Goal: Task Accomplishment & Management: Use online tool/utility

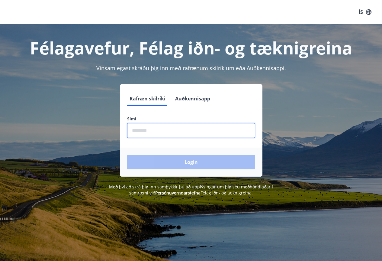
click at [159, 131] on input "phone" at bounding box center [191, 130] width 128 height 15
type input "********"
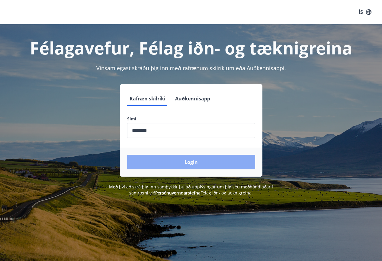
click at [190, 161] on button "Login" at bounding box center [191, 162] width 128 height 14
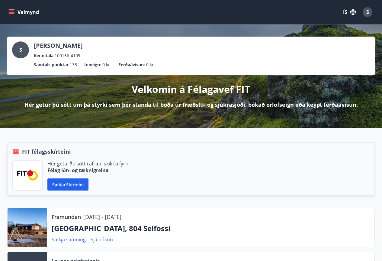
click at [33, 13] on button "Valmynd" at bounding box center [24, 12] width 34 height 11
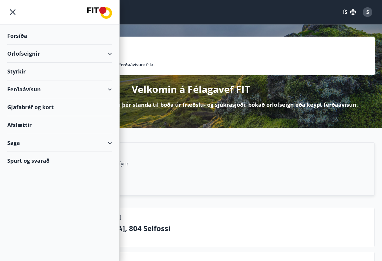
click at [76, 72] on div "Styrkir" at bounding box center [59, 72] width 105 height 18
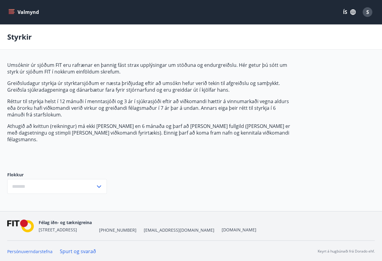
type input "***"
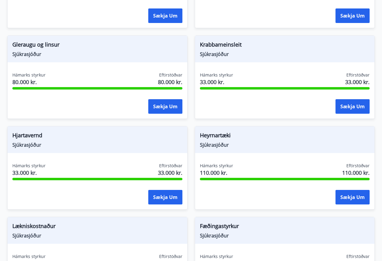
scroll to position [319, 0]
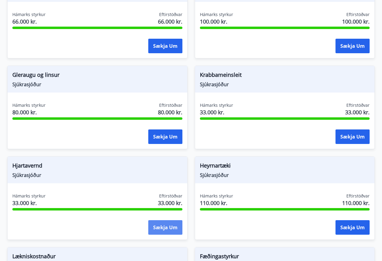
click at [165, 221] on button "Sækja um" at bounding box center [165, 227] width 34 height 14
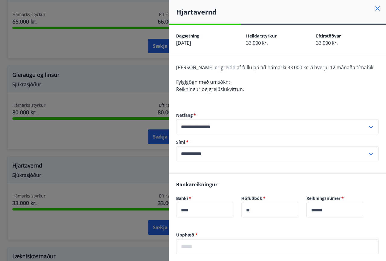
click at [376, 9] on icon at bounding box center [378, 8] width 4 height 4
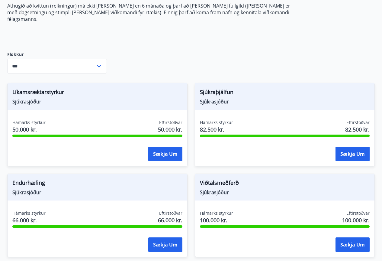
scroll to position [107, 0]
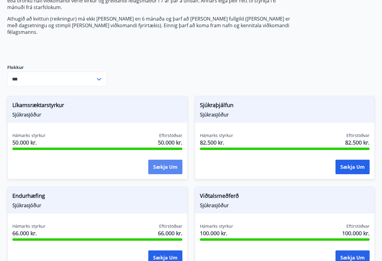
click at [161, 160] on button "Sækja um" at bounding box center [165, 166] width 34 height 14
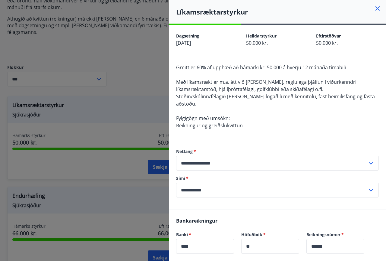
click at [376, 9] on icon at bounding box center [378, 8] width 4 height 4
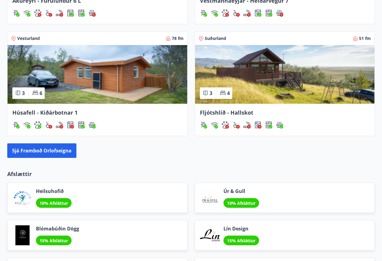
scroll to position [664, 0]
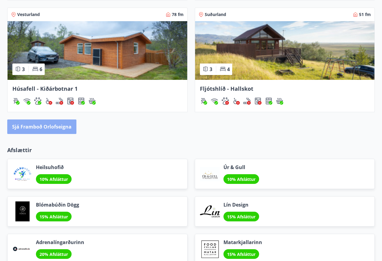
click at [70, 123] on button "Sjá framboð orlofseigna" at bounding box center [41, 126] width 69 height 14
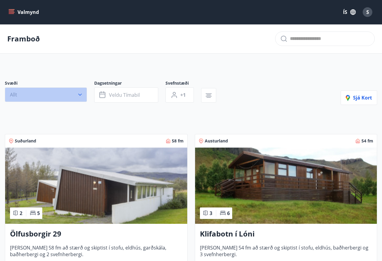
click at [78, 93] on icon "button" at bounding box center [80, 94] width 6 height 6
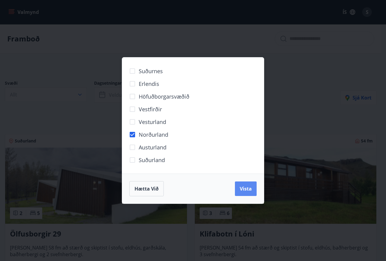
click at [243, 184] on button "Vista" at bounding box center [246, 188] width 22 height 14
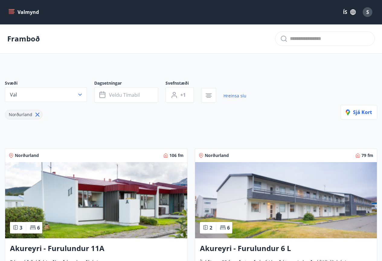
click at [25, 10] on button "Valmynd" at bounding box center [24, 12] width 34 height 11
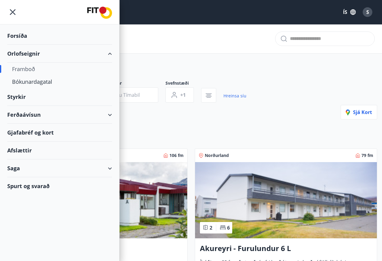
click at [21, 55] on div "Orlofseignir" at bounding box center [59, 54] width 105 height 18
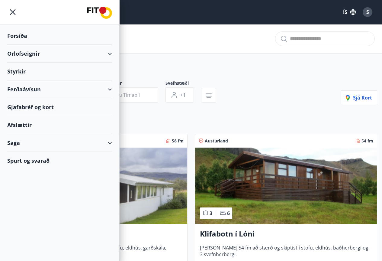
click at [14, 34] on div "Forsíða" at bounding box center [59, 36] width 105 height 18
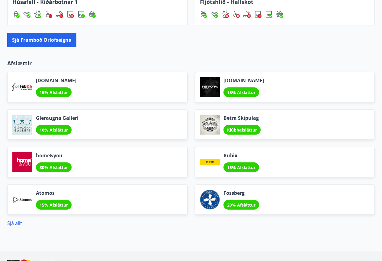
scroll to position [792, 0]
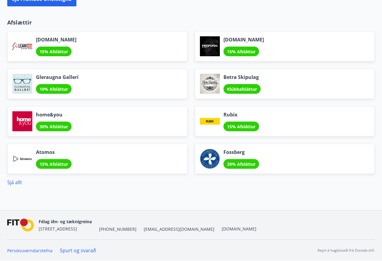
click at [145, 229] on span "[EMAIL_ADDRESS][DOMAIN_NAME]" at bounding box center [179, 229] width 71 height 6
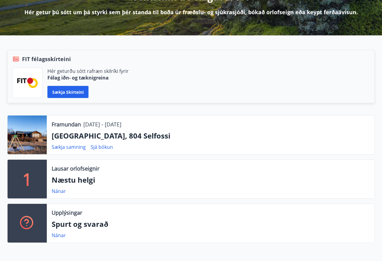
scroll to position [91, 0]
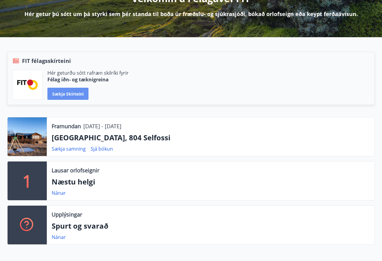
click at [69, 95] on button "Sækja skírteini" at bounding box center [67, 94] width 41 height 12
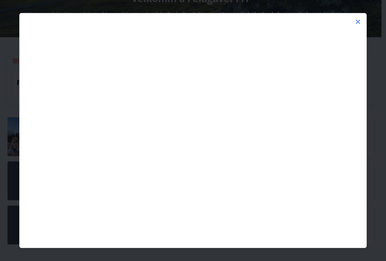
click at [358, 21] on icon at bounding box center [358, 21] width 1 height 1
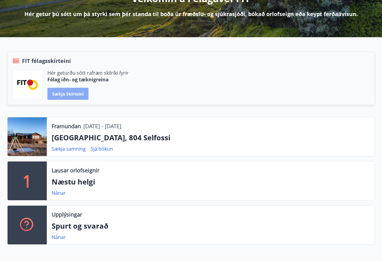
click at [69, 91] on button "Sækja skírteini" at bounding box center [67, 94] width 41 height 12
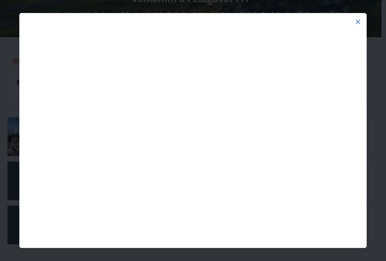
click at [357, 23] on icon at bounding box center [358, 21] width 7 height 7
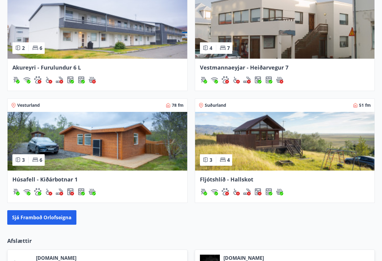
scroll to position [604, 0]
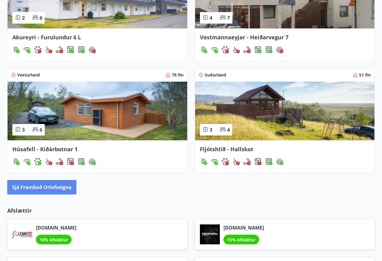
click at [58, 188] on button "Sjá framboð orlofseigna" at bounding box center [41, 187] width 69 height 14
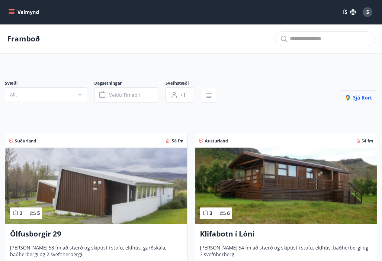
click at [356, 98] on span "Sjá kort" at bounding box center [359, 97] width 26 height 7
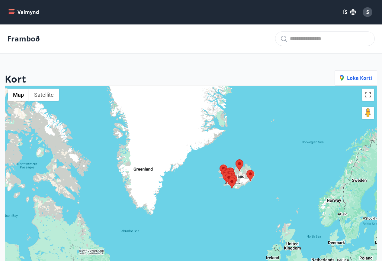
drag, startPoint x: 325, startPoint y: 194, endPoint x: 266, endPoint y: 248, distance: 79.9
click at [266, 248] on div at bounding box center [191, 215] width 372 height 261
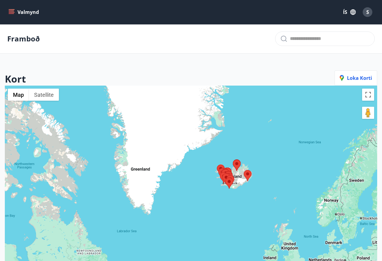
click at [234, 179] on div at bounding box center [191, 215] width 372 height 261
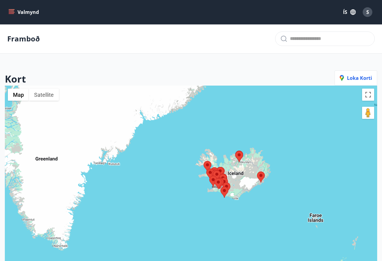
click at [234, 179] on div at bounding box center [191, 215] width 372 height 261
click at [241, 166] on div at bounding box center [191, 215] width 372 height 261
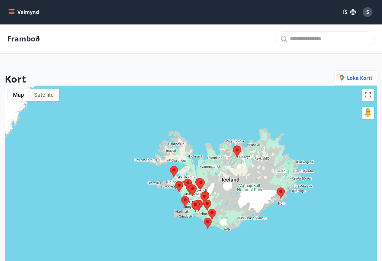
click at [238, 158] on div at bounding box center [191, 215] width 372 height 261
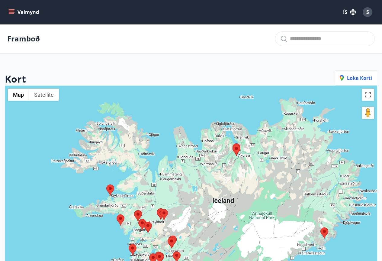
click at [188, 155] on div at bounding box center [191, 215] width 372 height 261
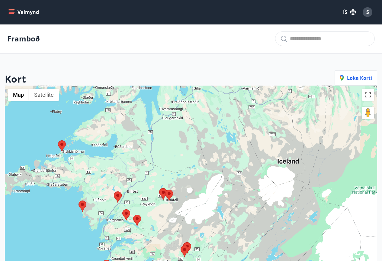
drag, startPoint x: 174, startPoint y: 194, endPoint x: 204, endPoint y: 106, distance: 92.6
click at [204, 106] on div at bounding box center [191, 215] width 372 height 261
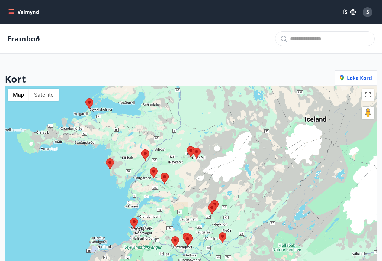
drag, startPoint x: 213, startPoint y: 162, endPoint x: 242, endPoint y: 138, distance: 37.7
click at [242, 138] on div at bounding box center [191, 215] width 372 height 261
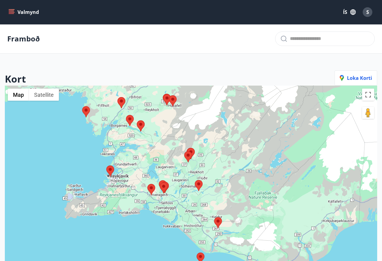
drag, startPoint x: 236, startPoint y: 183, endPoint x: 217, endPoint y: 148, distance: 39.7
click at [211, 136] on div at bounding box center [191, 215] width 372 height 261
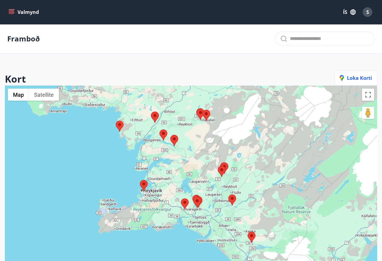
drag, startPoint x: 253, startPoint y: 198, endPoint x: 288, endPoint y: 221, distance: 42.1
click at [288, 221] on div at bounding box center [191, 215] width 372 height 261
click at [159, 129] on area at bounding box center [159, 129] width 0 height 0
click at [178, 138] on div "To navigate, press the arrow keys." at bounding box center [191, 215] width 372 height 261
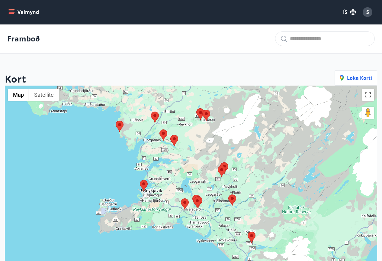
click at [178, 138] on div "To navigate, press the arrow keys." at bounding box center [191, 215] width 372 height 261
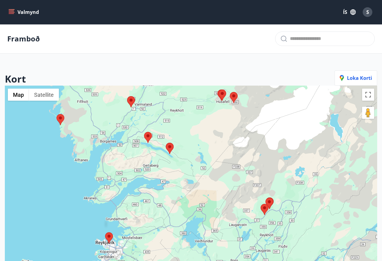
click at [173, 142] on div at bounding box center [191, 215] width 372 height 261
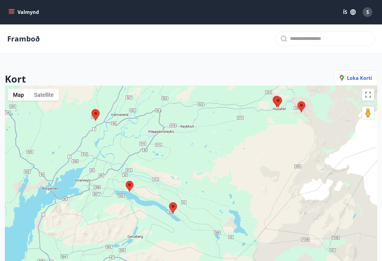
drag, startPoint x: 146, startPoint y: 176, endPoint x: 169, endPoint y: 249, distance: 77.1
click at [169, 250] on div at bounding box center [191, 215] width 372 height 261
